Goal: Transaction & Acquisition: Purchase product/service

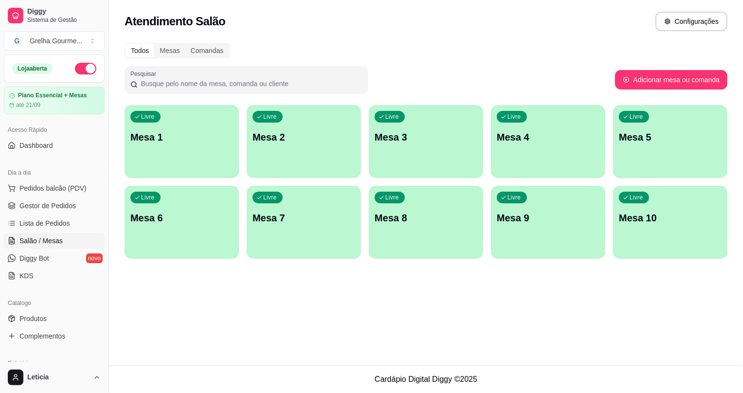
scroll to position [40, 0]
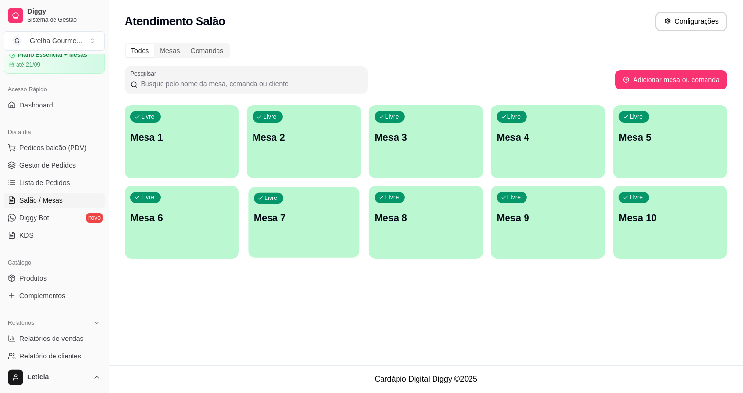
click at [288, 206] on div "Livre Mesa 7" at bounding box center [304, 216] width 111 height 59
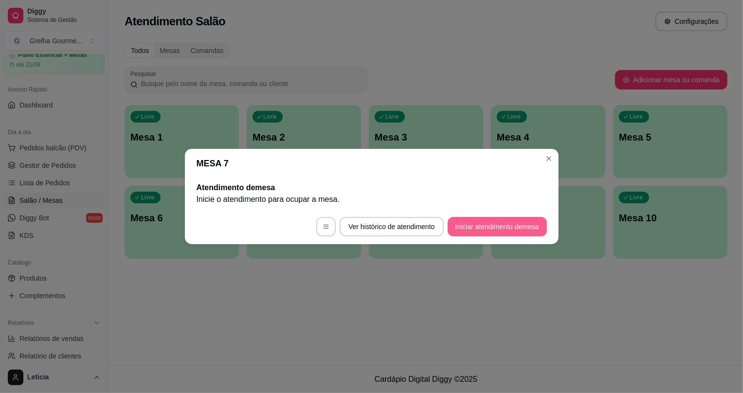
click at [489, 232] on button "Iniciar atendimento de mesa" at bounding box center [497, 226] width 99 height 19
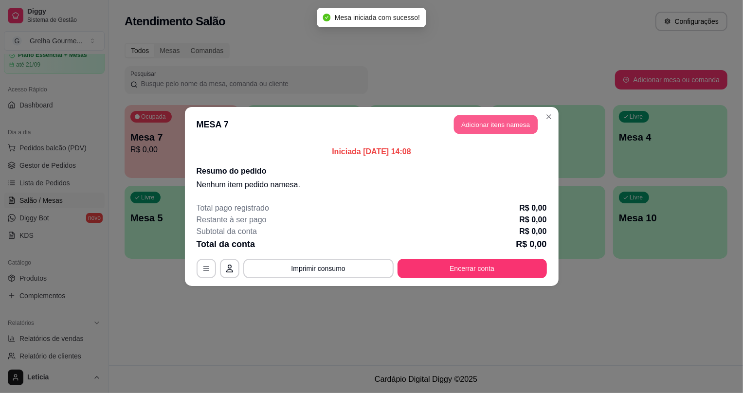
click at [506, 125] on button "Adicionar itens na mesa" at bounding box center [496, 124] width 84 height 19
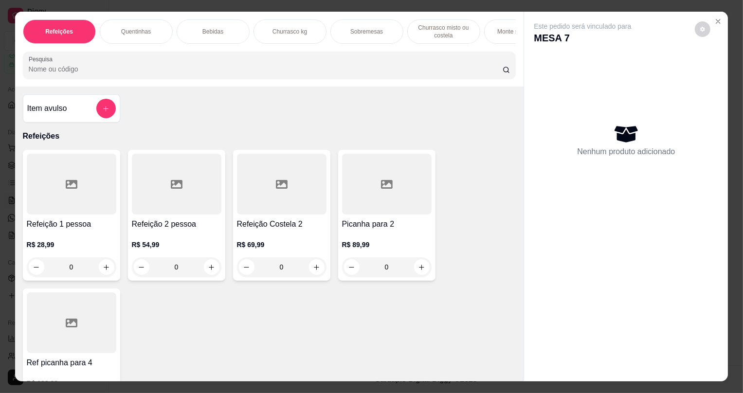
click at [75, 214] on div at bounding box center [72, 184] width 90 height 61
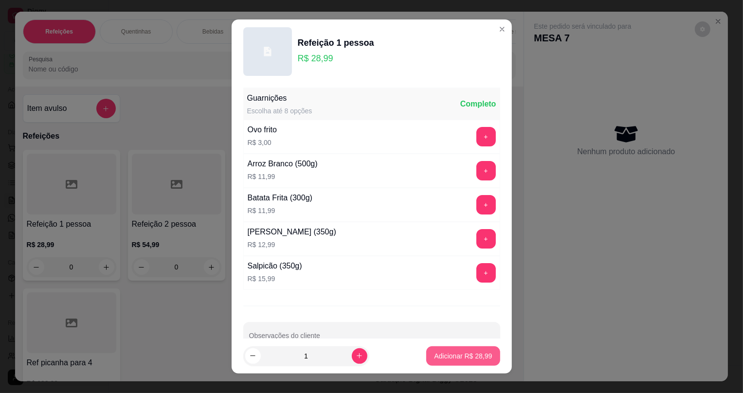
click at [438, 357] on p "Adicionar R$ 28,99" at bounding box center [463, 357] width 58 height 10
type input "1"
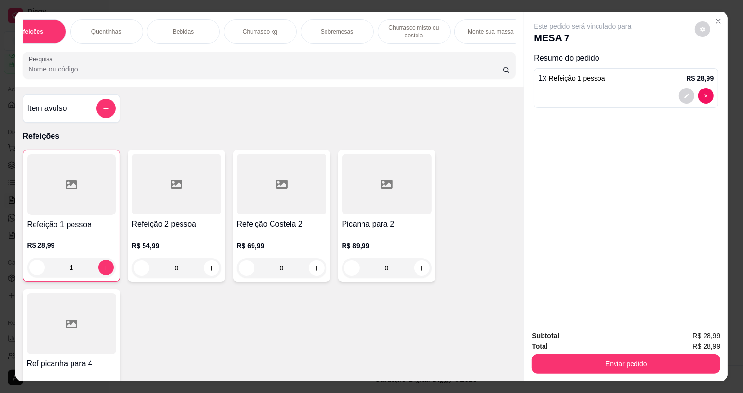
scroll to position [0, 0]
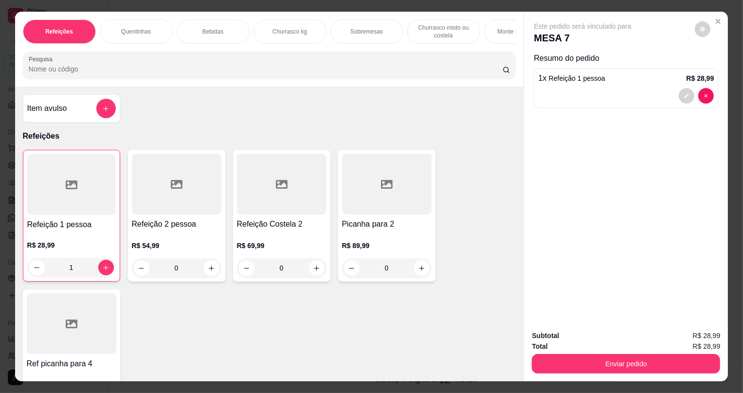
click at [214, 28] on p "Bebidas" at bounding box center [213, 32] width 21 height 8
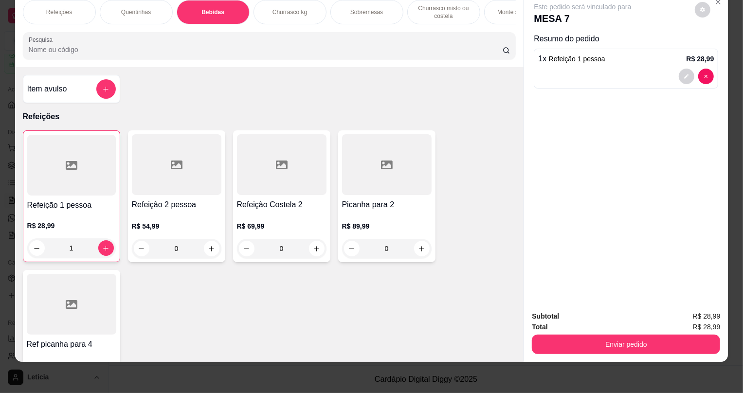
click at [63, 90] on h4 "Item avulso" at bounding box center [47, 89] width 40 height 12
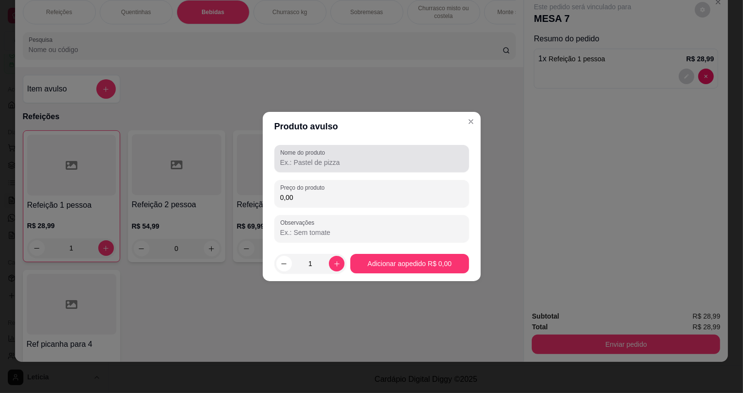
click at [326, 156] on label "Nome do produto" at bounding box center [304, 152] width 48 height 8
click at [326, 158] on input "Nome do produto" at bounding box center [371, 163] width 183 height 10
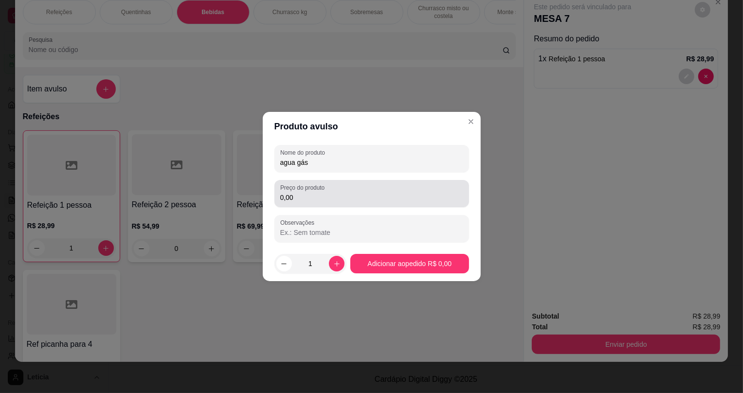
type input "agua gás"
click at [311, 197] on input "0,00" at bounding box center [371, 198] width 183 height 10
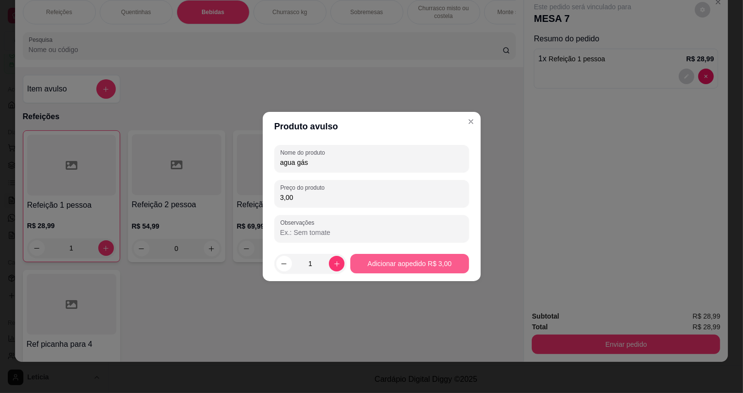
type input "3,00"
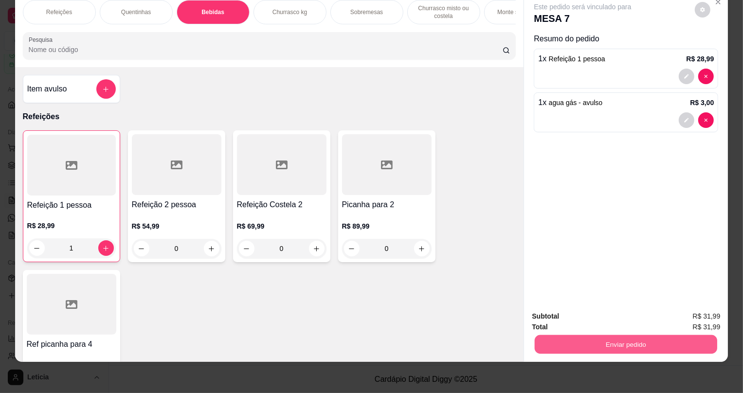
click at [644, 337] on button "Enviar pedido" at bounding box center [626, 344] width 183 height 19
click at [610, 316] on button "Não registrar e enviar pedido" at bounding box center [594, 321] width 101 height 19
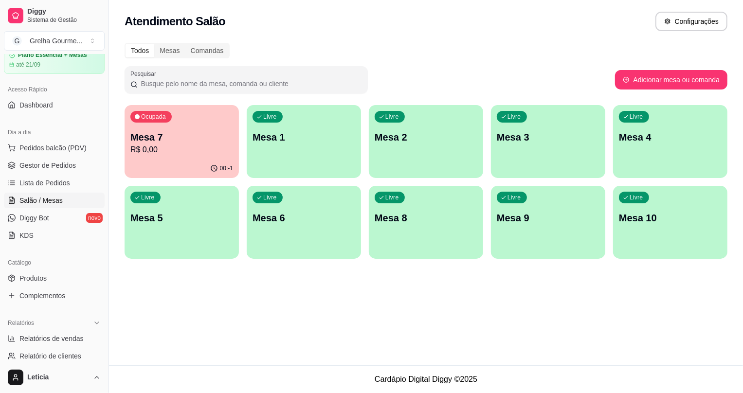
click at [168, 140] on p "Mesa 7" at bounding box center [181, 137] width 103 height 14
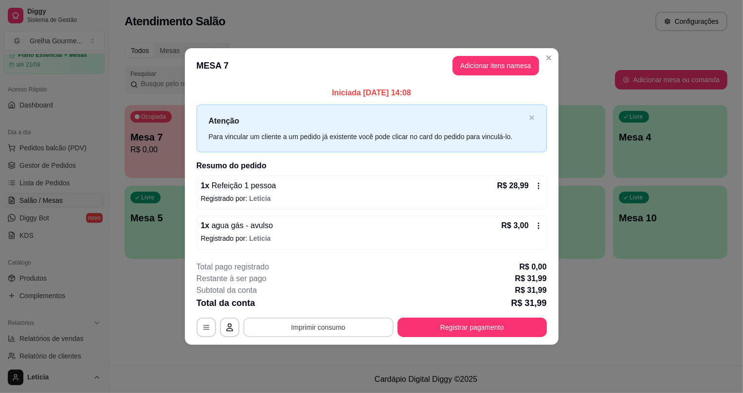
click at [296, 325] on button "Imprimir consumo" at bounding box center [318, 327] width 150 height 19
click at [316, 307] on button "IMPRESSORA" at bounding box center [322, 305] width 71 height 16
click at [464, 327] on button "Registrar pagamento" at bounding box center [472, 327] width 149 height 19
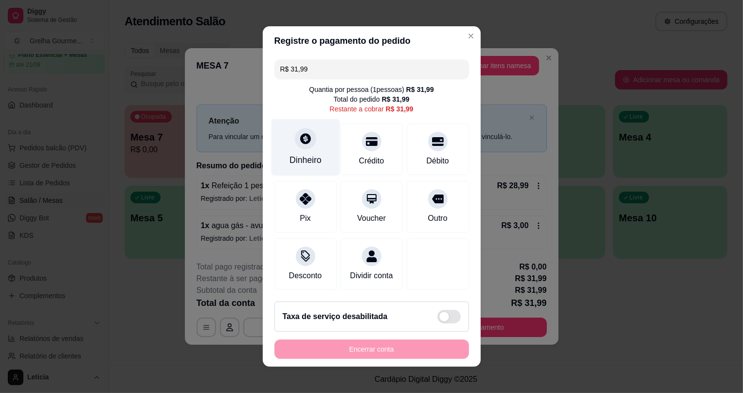
click at [312, 143] on div "Dinheiro" at bounding box center [305, 147] width 69 height 57
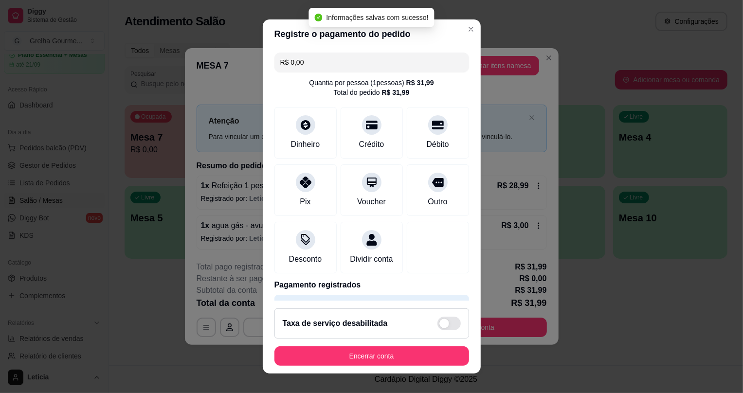
type input "R$ 0,00"
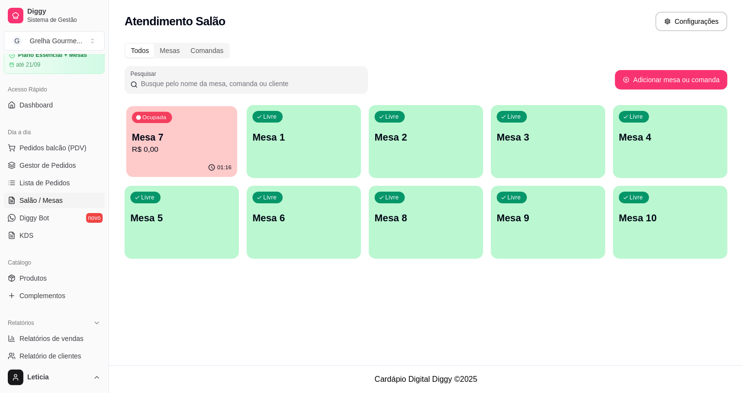
click at [198, 153] on p "R$ 0,00" at bounding box center [182, 149] width 100 height 11
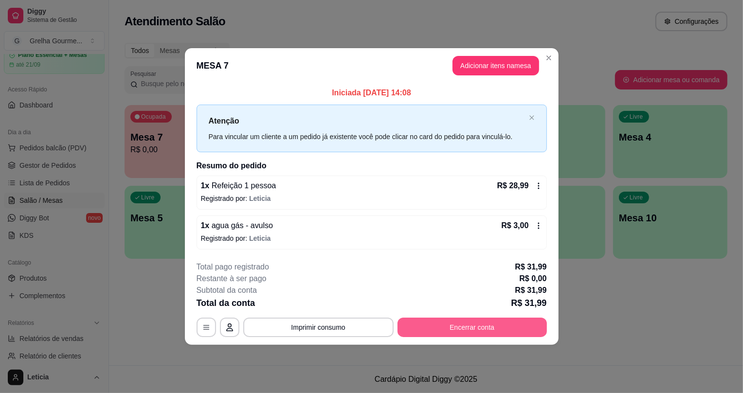
click at [478, 326] on button "Encerrar conta" at bounding box center [472, 327] width 149 height 19
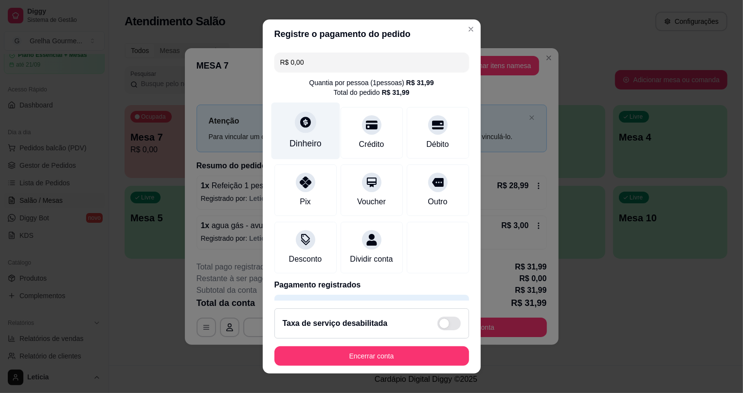
click at [291, 133] on div "Dinheiro" at bounding box center [305, 131] width 69 height 57
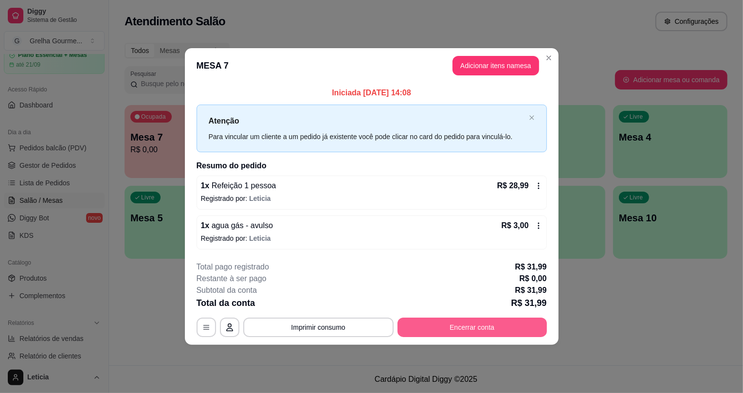
click at [481, 326] on button "Encerrar conta" at bounding box center [472, 327] width 149 height 19
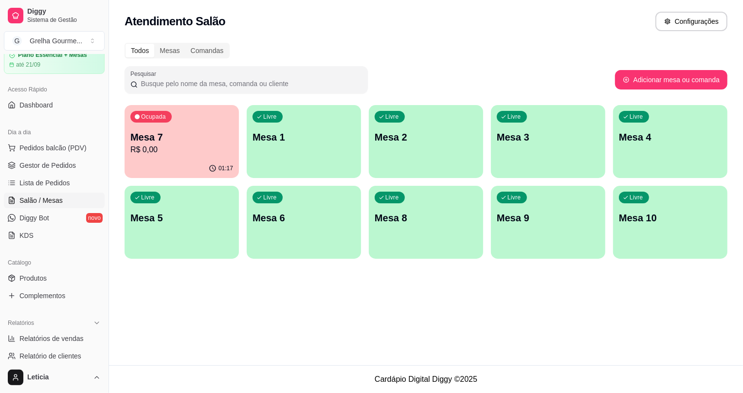
click at [218, 148] on p "R$ 0,00" at bounding box center [181, 150] width 103 height 12
